Goal: Information Seeking & Learning: Learn about a topic

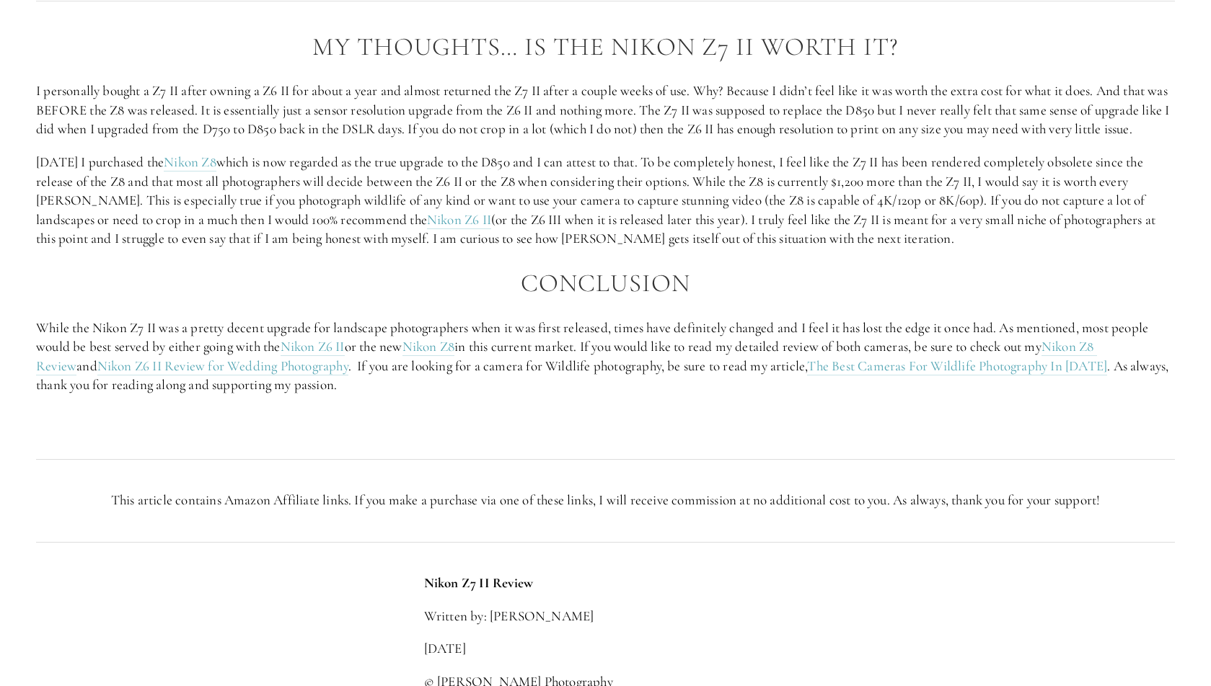
scroll to position [2704, 0]
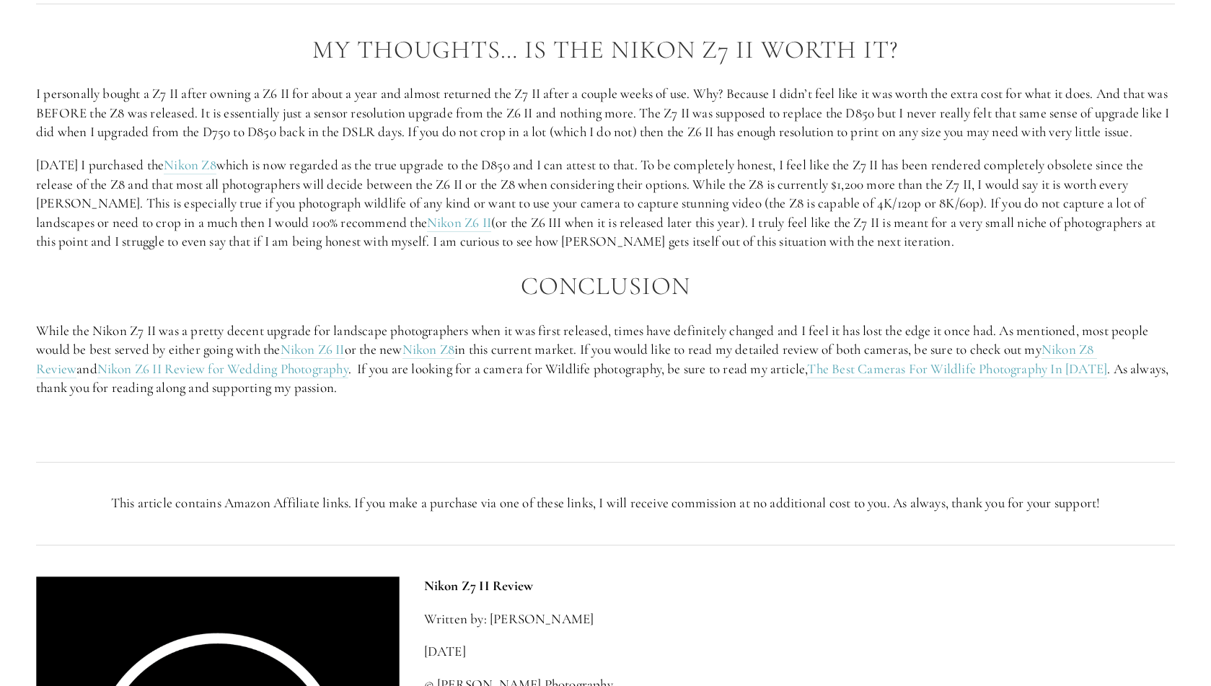
click at [392, 93] on p "I personally bought a Z7 II after owning a Z6 II for about a year and almost re…" at bounding box center [605, 113] width 1138 height 58
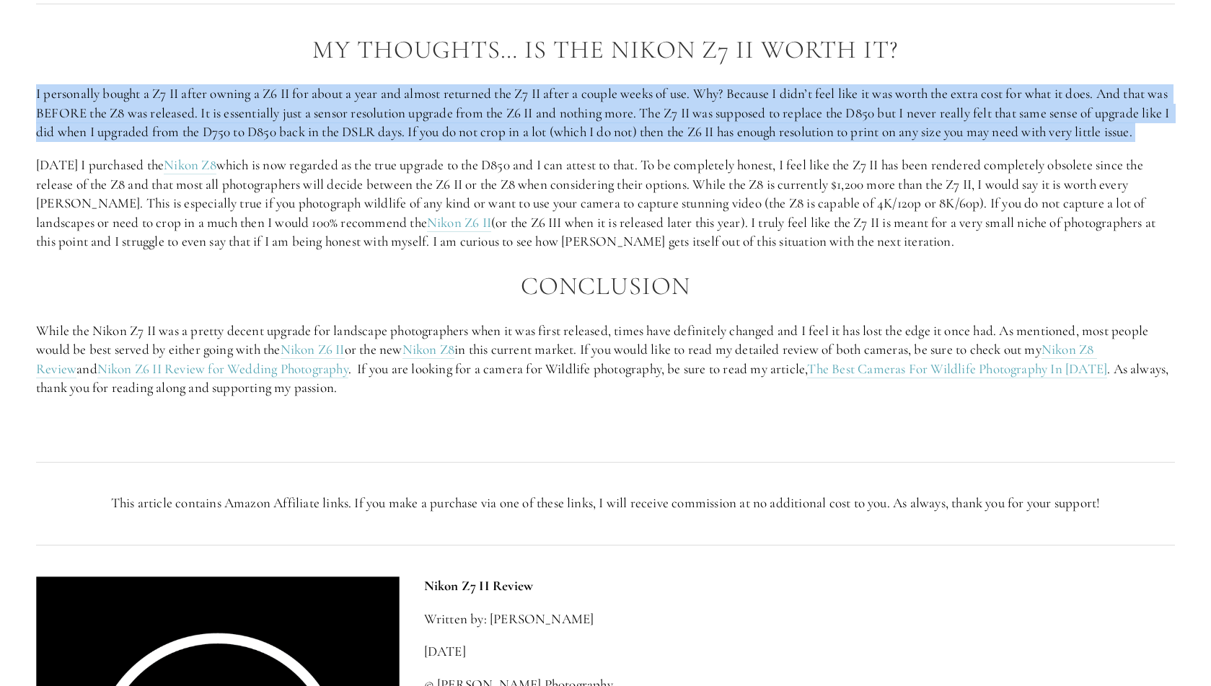
click at [392, 93] on p "I personally bought a Z7 II after owning a Z6 II for about a year and almost re…" at bounding box center [605, 113] width 1138 height 58
click at [419, 112] on p "I personally bought a Z7 II after owning a Z6 II for about a year and almost re…" at bounding box center [605, 113] width 1138 height 58
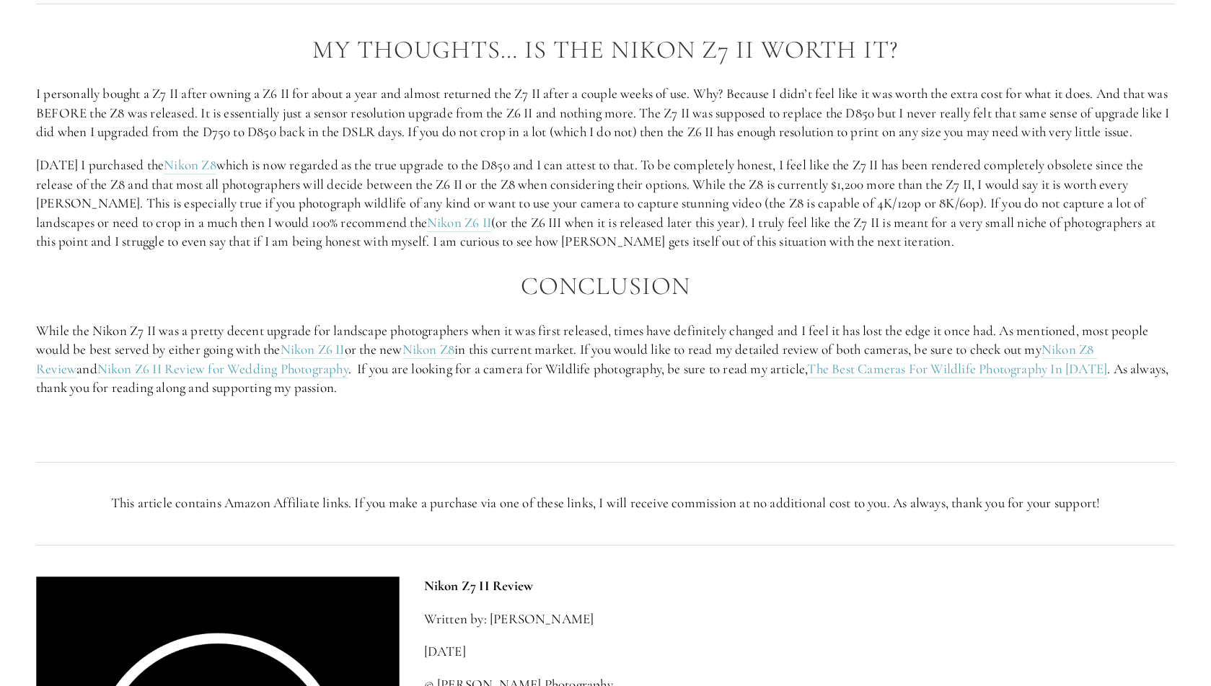
click at [359, 208] on p "[DATE] I purchased the Nikon Z8 which is now regarded as the true upgrade to th…" at bounding box center [605, 204] width 1138 height 96
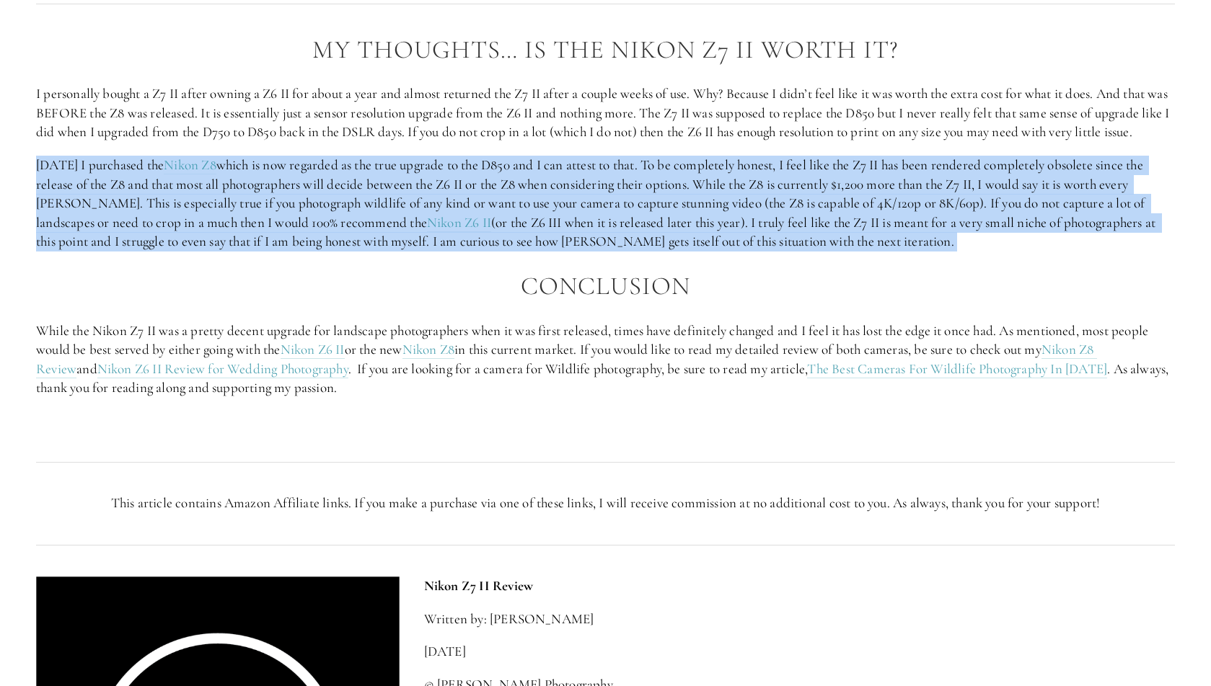
click at [359, 208] on p "[DATE] I purchased the Nikon Z8 which is now regarded as the true upgrade to th…" at bounding box center [605, 204] width 1138 height 96
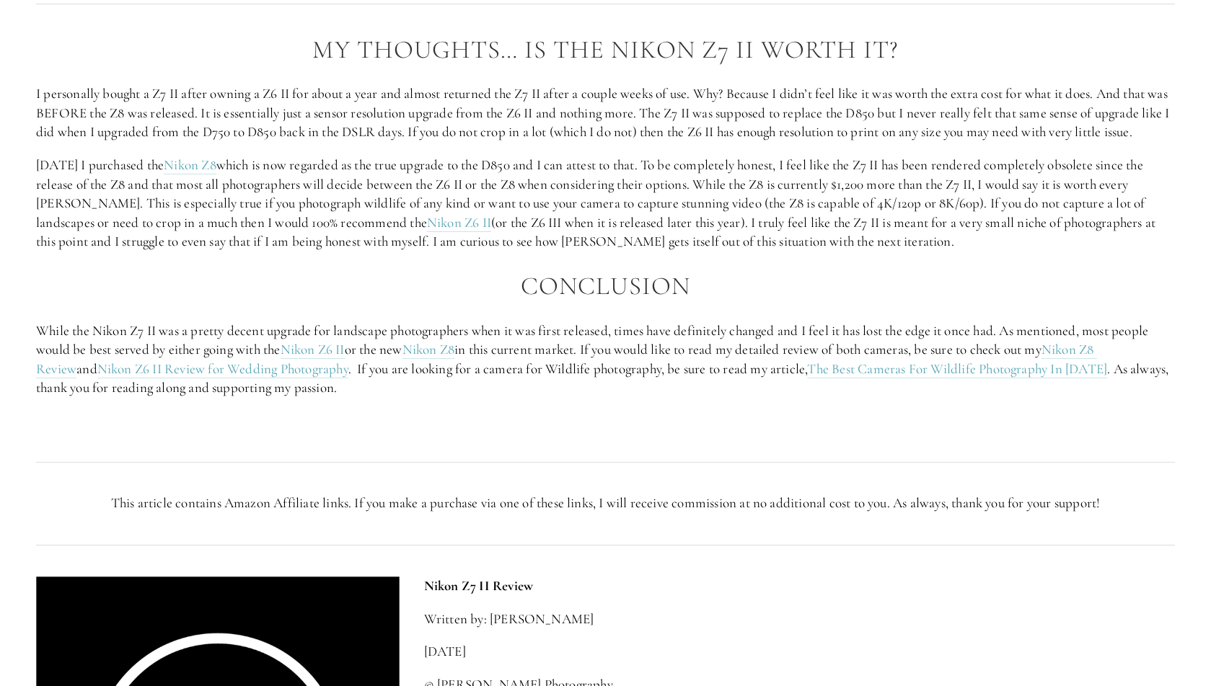
click at [675, 341] on p "While the Nikon Z7 II was a pretty decent upgrade for landscape photographers w…" at bounding box center [605, 360] width 1138 height 76
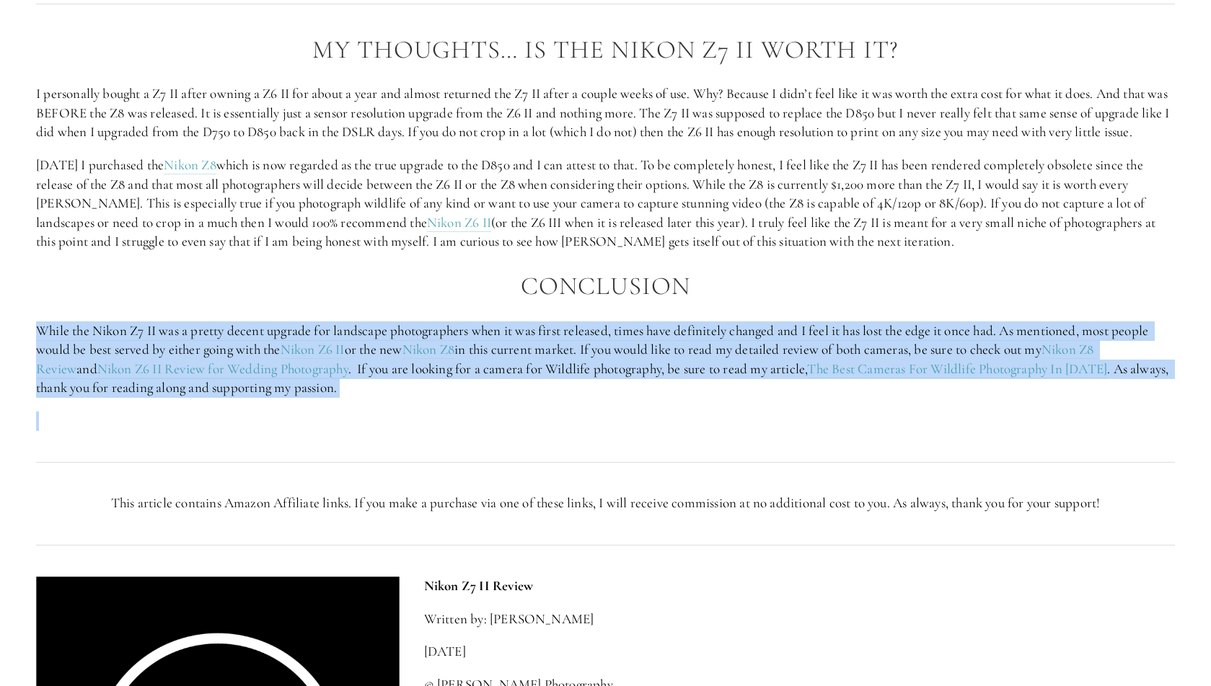
click at [675, 341] on p "While the Nikon Z7 II was a pretty decent upgrade for landscape photographers w…" at bounding box center [605, 360] width 1138 height 76
click at [650, 380] on p "While the Nikon Z7 II was a pretty decent upgrade for landscape photographers w…" at bounding box center [605, 360] width 1138 height 76
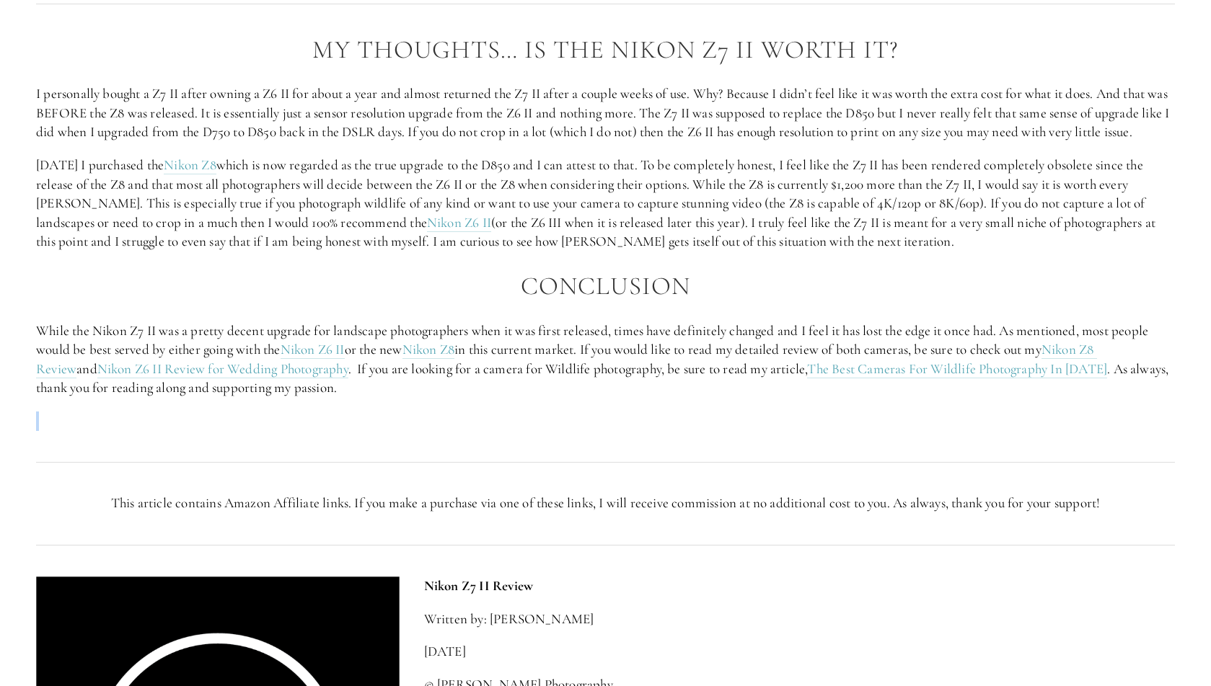
click at [645, 404] on div "My Thoughts… Is The Nikon Z7 II Worth It? I personally bought a Z7 II after own…" at bounding box center [605, 233] width 1138 height 395
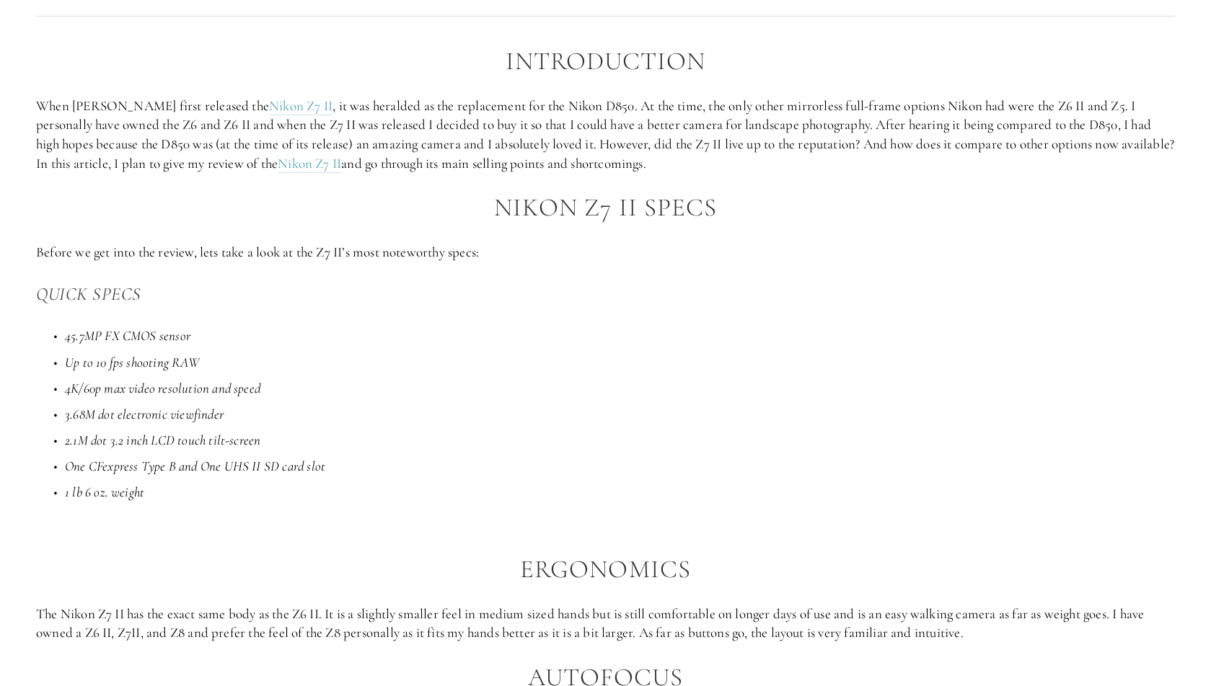
scroll to position [865, 0]
click at [137, 435] on em "2.1M dot 3.2 inch LCD touch tilt-screen" at bounding box center [162, 443] width 195 height 17
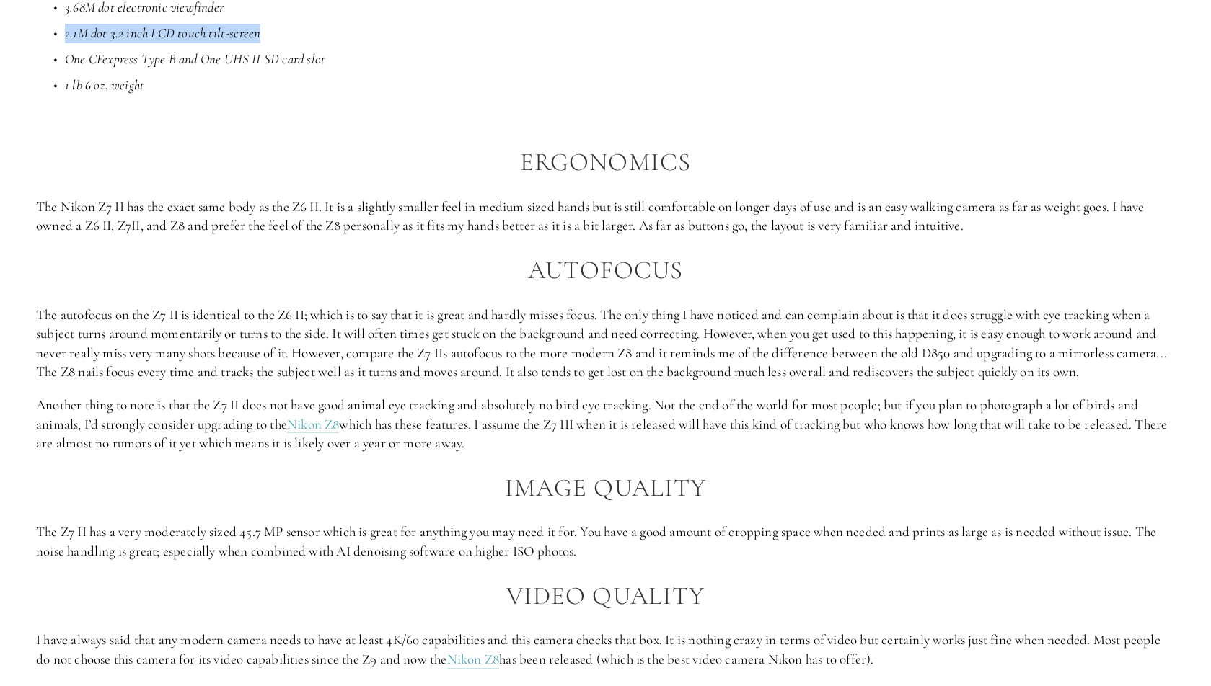
scroll to position [1268, 0]
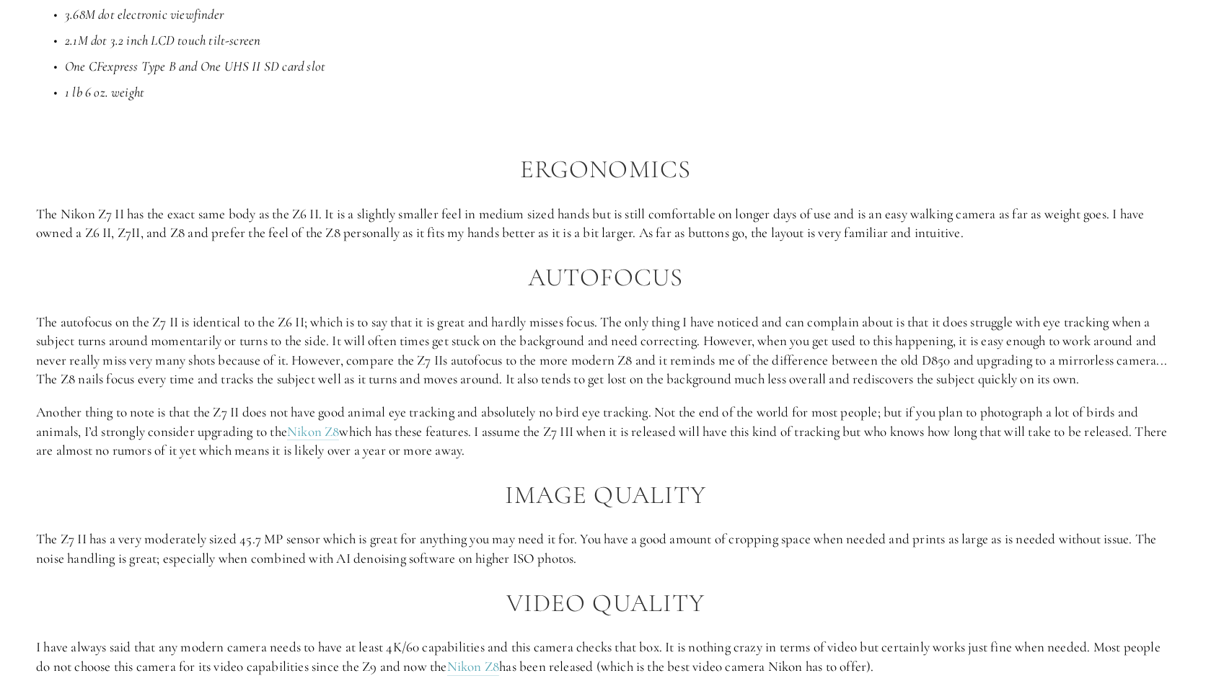
click at [171, 368] on p "The autofocus on the Z7 II is identical to the Z6 II; which is to say that it i…" at bounding box center [605, 351] width 1138 height 76
click at [163, 407] on p "Another thing to note is that the Z7 II does not have good animal eye tracking …" at bounding box center [605, 432] width 1138 height 58
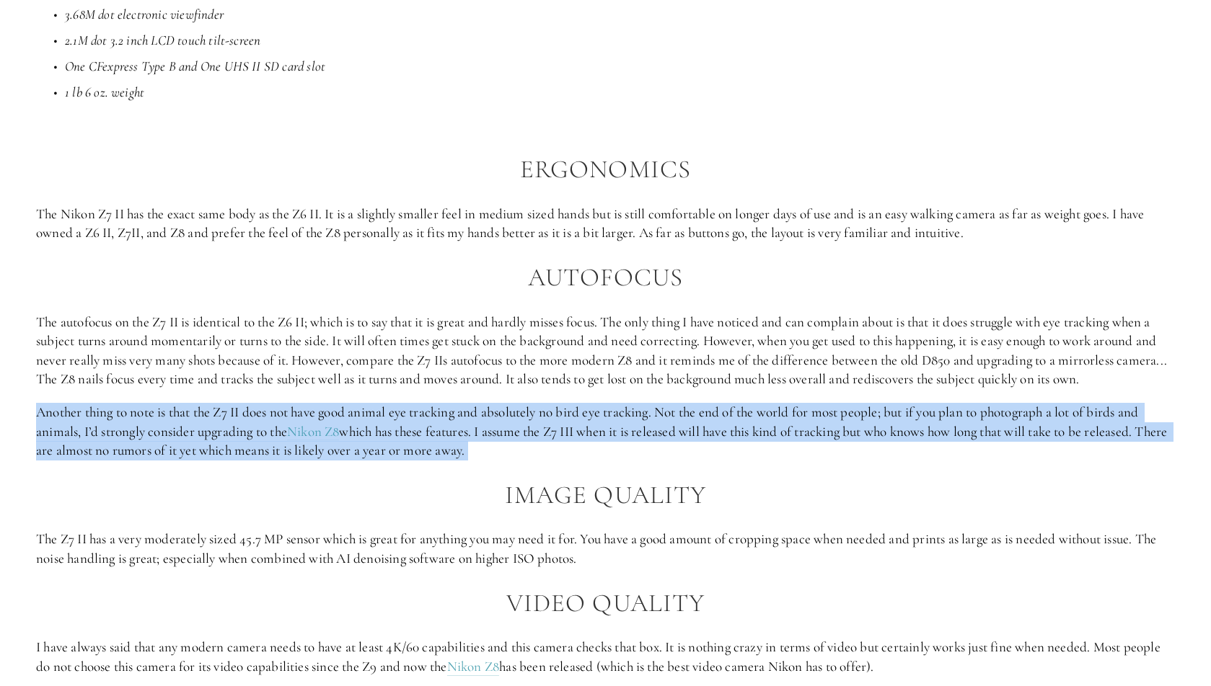
click at [163, 407] on p "Another thing to note is that the Z7 II does not have good animal eye tracking …" at bounding box center [605, 432] width 1138 height 58
click at [149, 448] on p "Another thing to note is that the Z7 II does not have good animal eye tracking …" at bounding box center [605, 432] width 1138 height 58
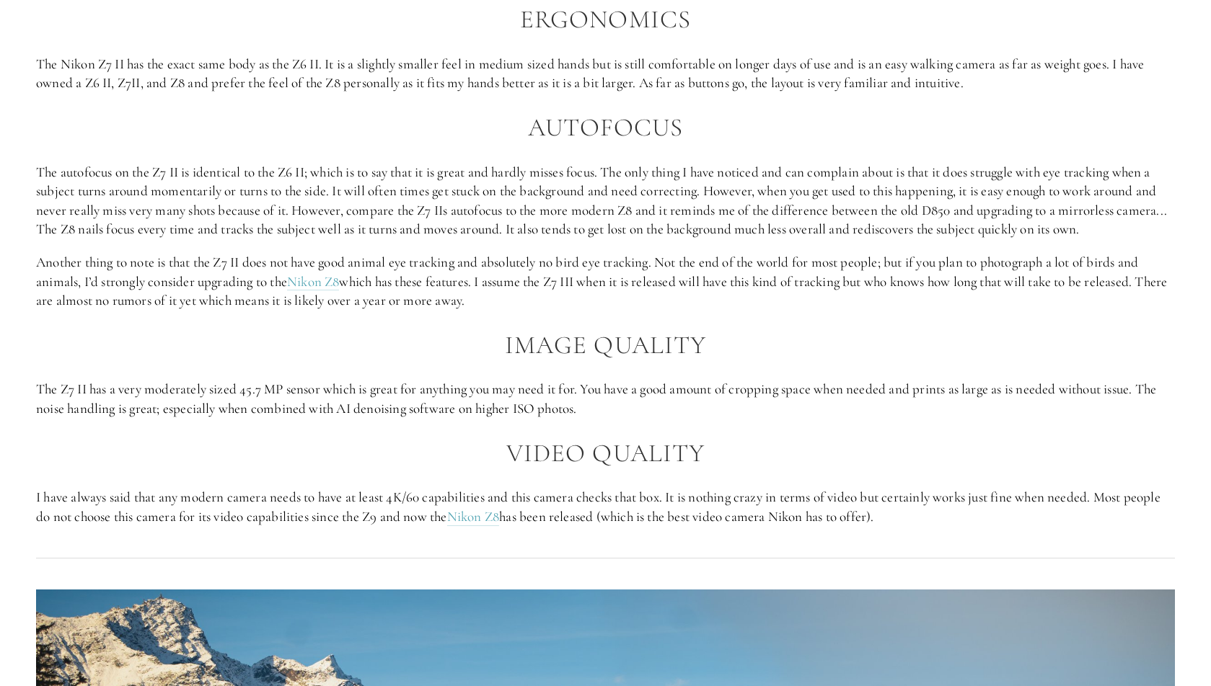
scroll to position [1420, 0]
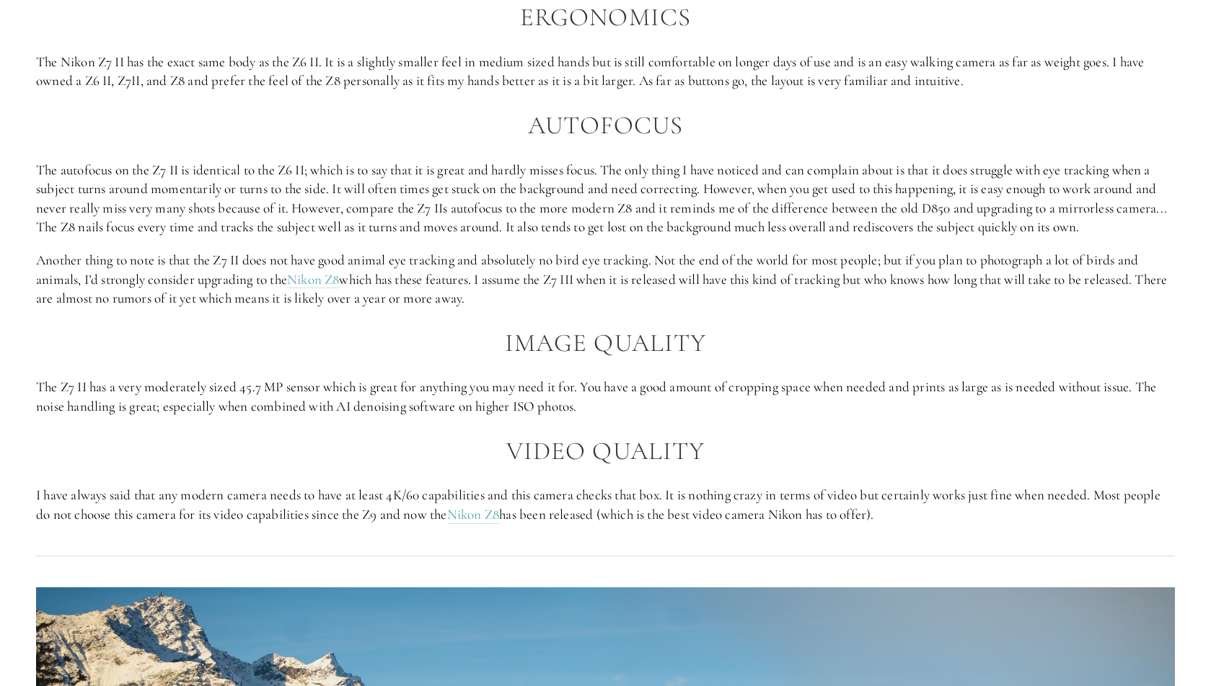
click at [559, 161] on p "The autofocus on the Z7 II is identical to the Z6 II; which is to say that it i…" at bounding box center [605, 199] width 1138 height 76
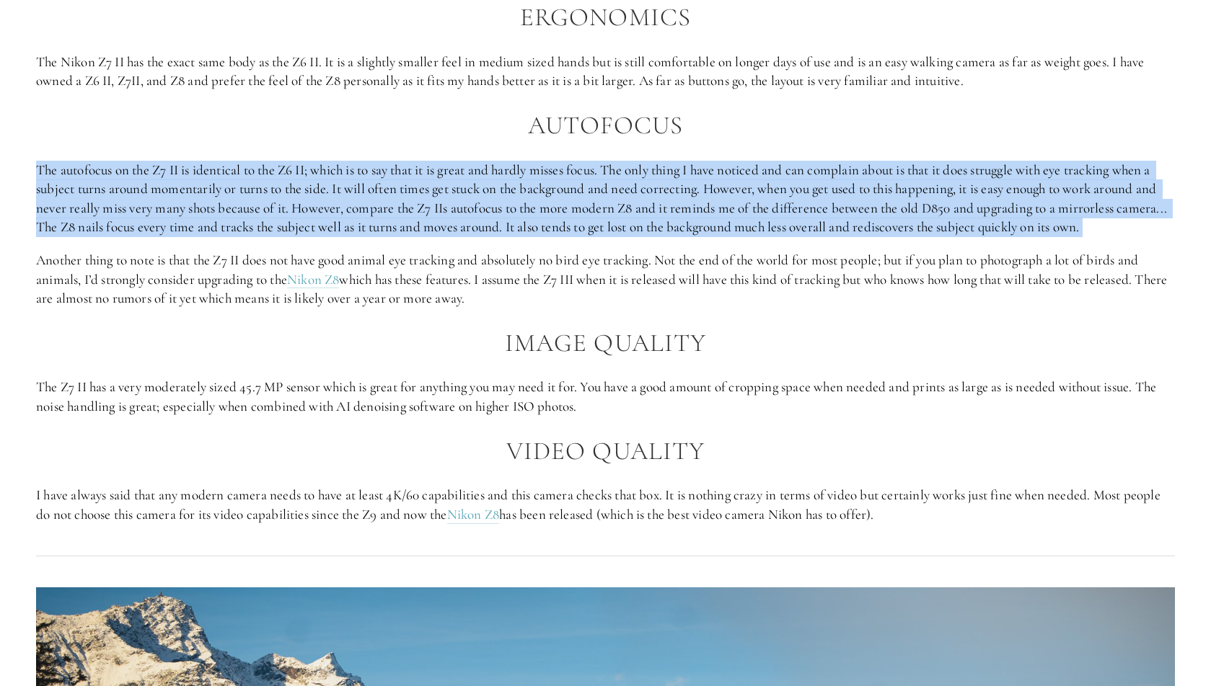
click at [559, 161] on p "The autofocus on the Z7 II is identical to the Z6 II; which is to say that it i…" at bounding box center [605, 199] width 1138 height 76
click at [574, 214] on p "The autofocus on the Z7 II is identical to the Z6 II; which is to say that it i…" at bounding box center [605, 199] width 1138 height 76
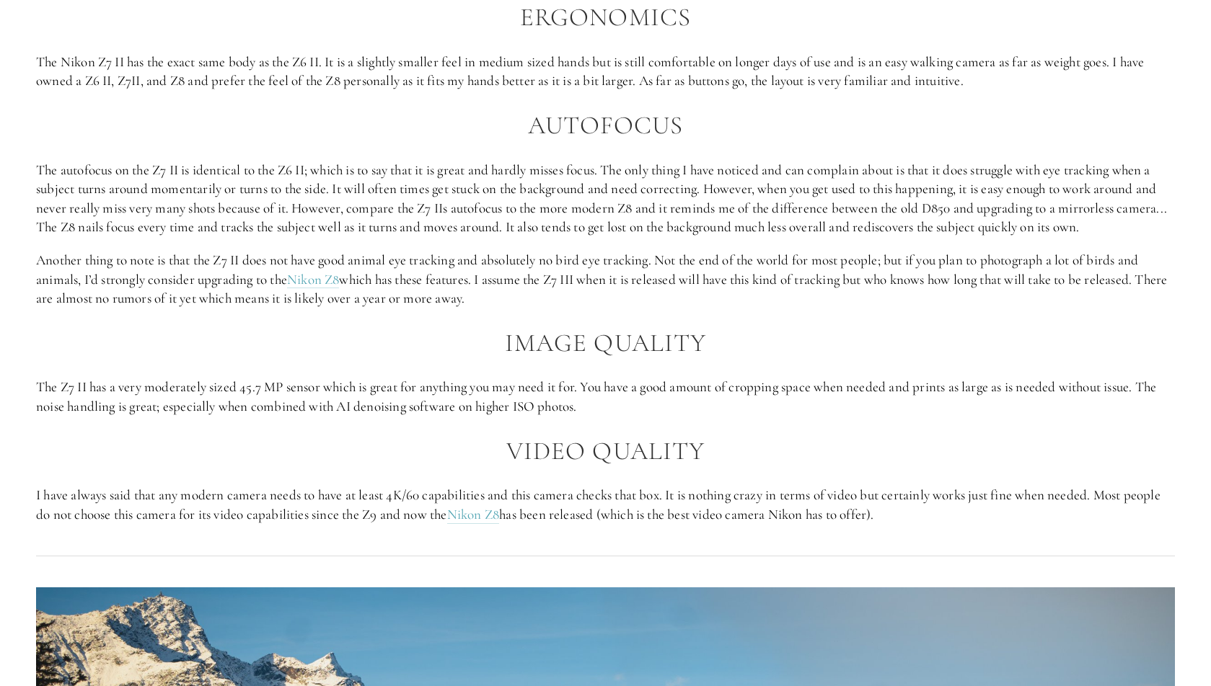
click at [492, 268] on p "Another thing to note is that the Z7 II does not have good animal eye tracking …" at bounding box center [605, 280] width 1138 height 58
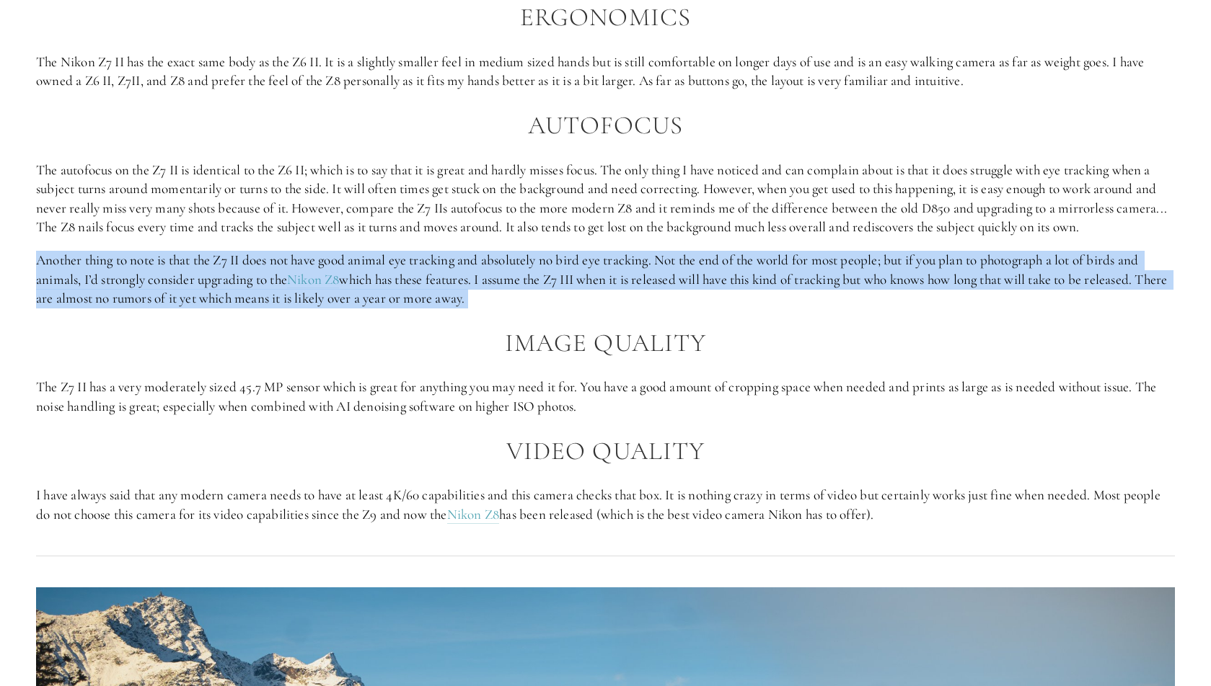
click at [492, 268] on p "Another thing to note is that the Z7 II does not have good animal eye tracking …" at bounding box center [605, 280] width 1138 height 58
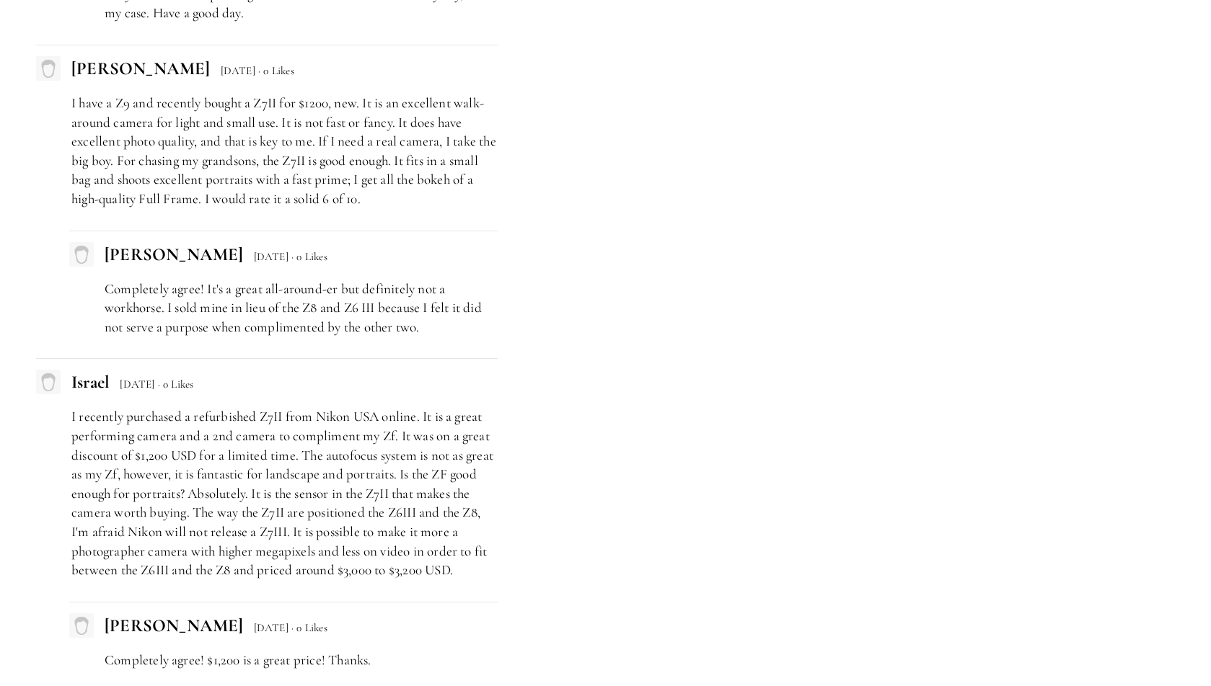
scroll to position [4295, 0]
